Goal: Transaction & Acquisition: Purchase product/service

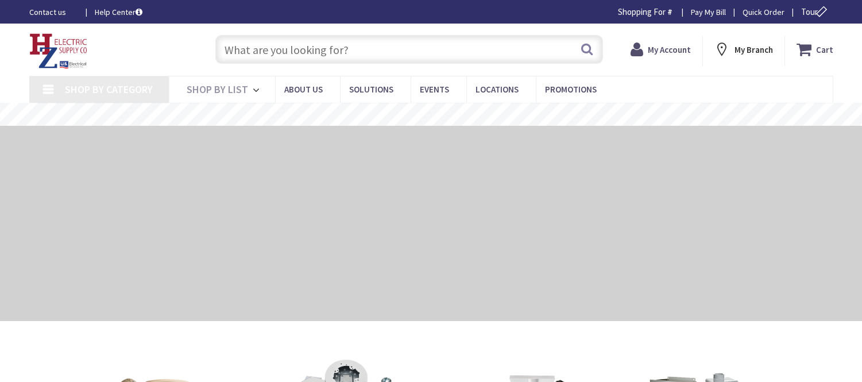
click at [264, 47] on input "text" at bounding box center [409, 49] width 388 height 29
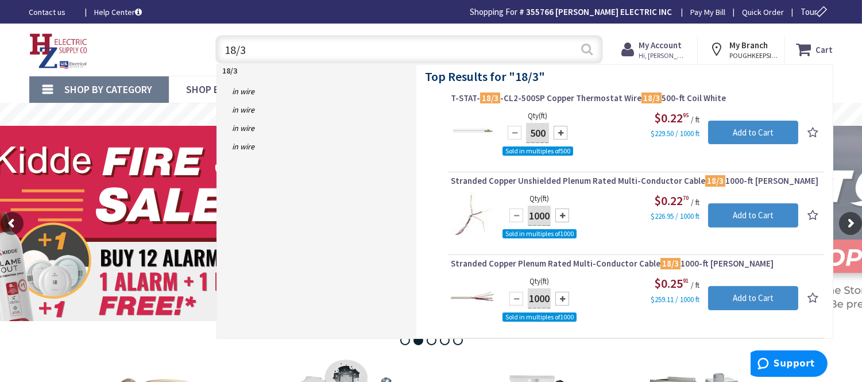
type input "18/3"
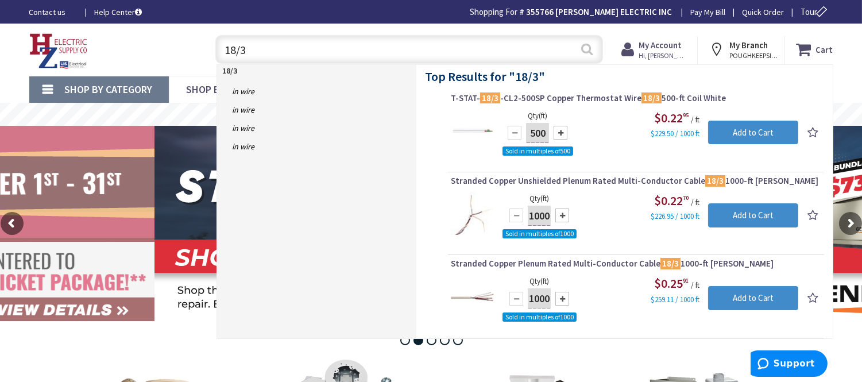
click at [589, 47] on button "Search" at bounding box center [586, 49] width 15 height 26
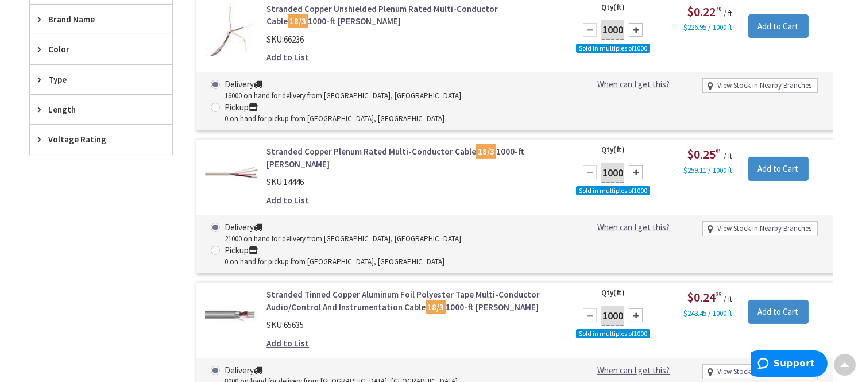
scroll to position [512, 0]
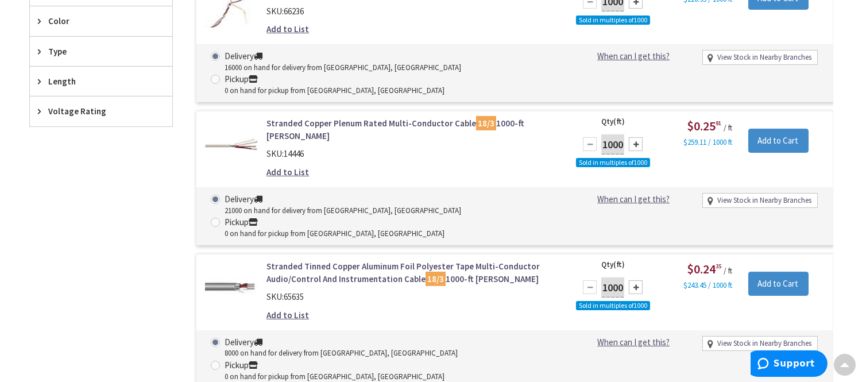
click at [480, 260] on link "Stranded Tinned Copper Aluminum Foil Polyester Tape Multi-Conductor Audio/Contr…" at bounding box center [412, 272] width 292 height 25
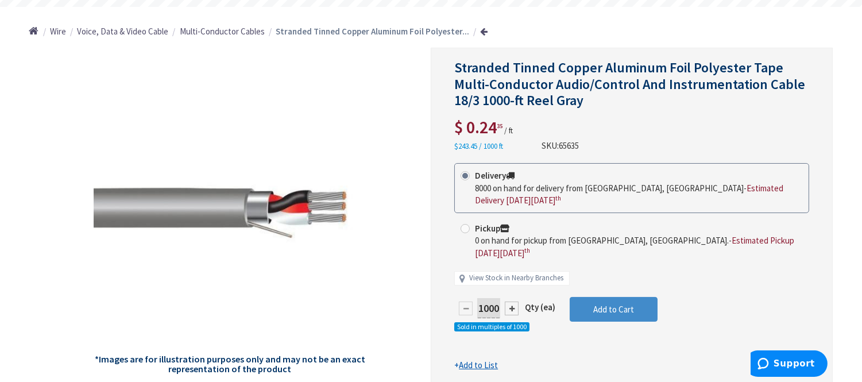
scroll to position [127, 0]
